Goal: Find specific page/section: Find specific page/section

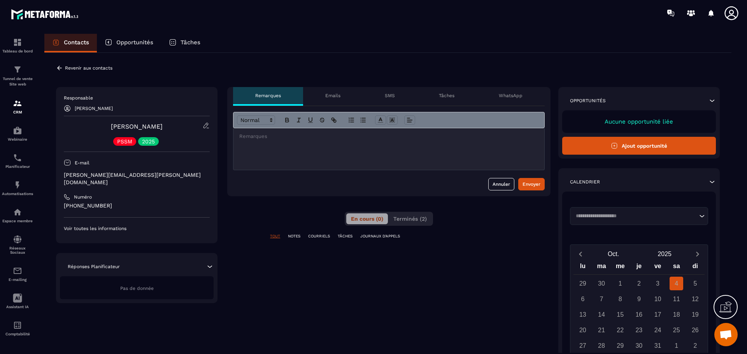
scroll to position [2788, 0]
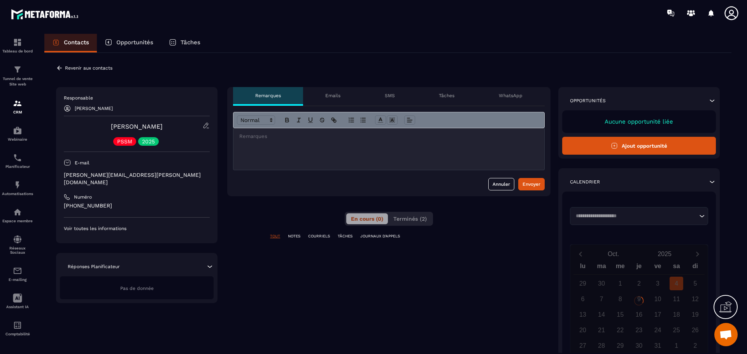
click at [208, 126] on icon at bounding box center [206, 125] width 7 height 7
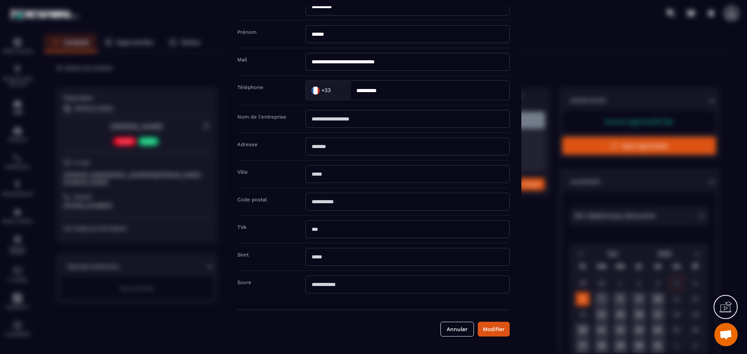
scroll to position [0, 0]
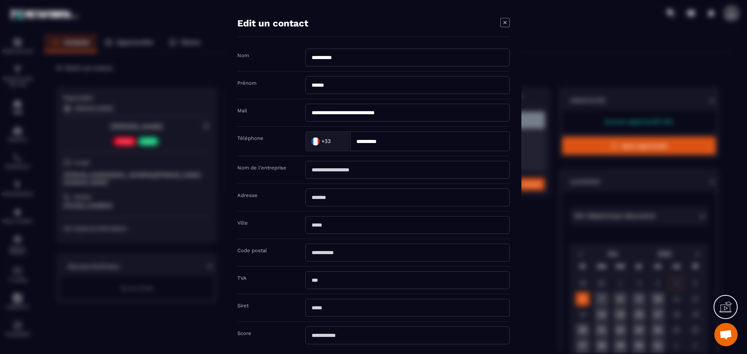
click at [504, 19] on icon "Modal window" at bounding box center [504, 22] width 9 height 9
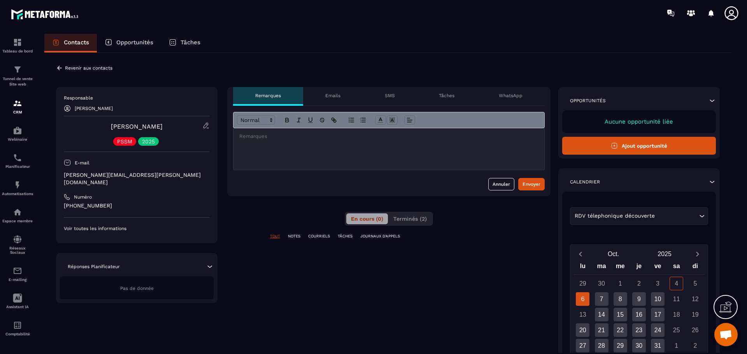
click at [129, 142] on p "PSSM" at bounding box center [124, 141] width 15 height 5
click at [385, 238] on p "JOURNAUX D'APPELS" at bounding box center [380, 236] width 40 height 5
click at [343, 234] on p "TÂCHES" at bounding box center [345, 236] width 15 height 5
click at [321, 236] on p "COURRIELS" at bounding box center [319, 236] width 22 height 5
click at [297, 238] on p "NOTES" at bounding box center [294, 236] width 12 height 5
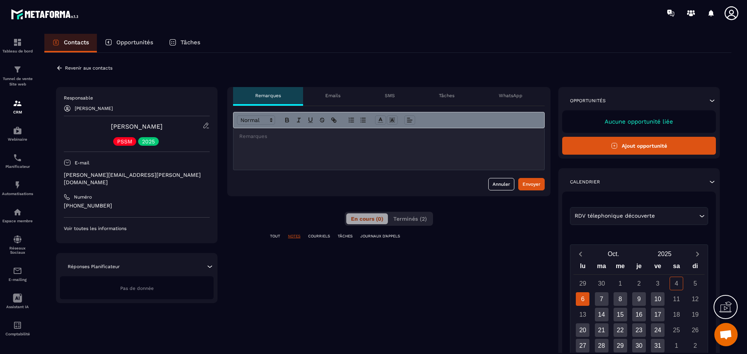
click at [284, 237] on div "TOUT NOTES COURRIELS TÂCHES JOURNAUX D'APPELS" at bounding box center [388, 236] width 323 height 5
click at [279, 237] on p "TOUT" at bounding box center [275, 236] width 10 height 5
click at [193, 39] on div "Tâches" at bounding box center [184, 43] width 47 height 19
